Goal: Information Seeking & Learning: Check status

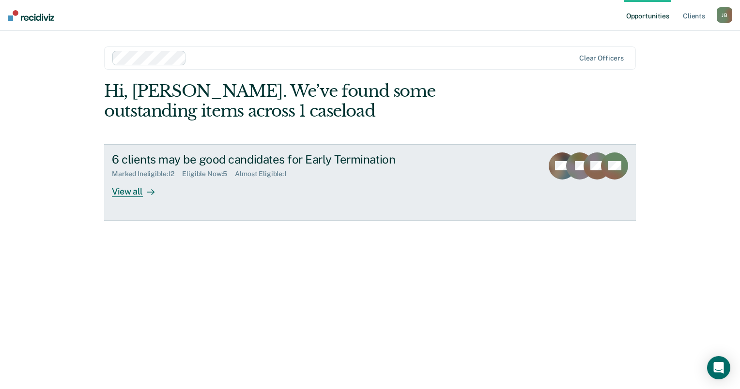
click at [130, 192] on div "View all" at bounding box center [139, 187] width 54 height 19
